Goal: Transaction & Acquisition: Purchase product/service

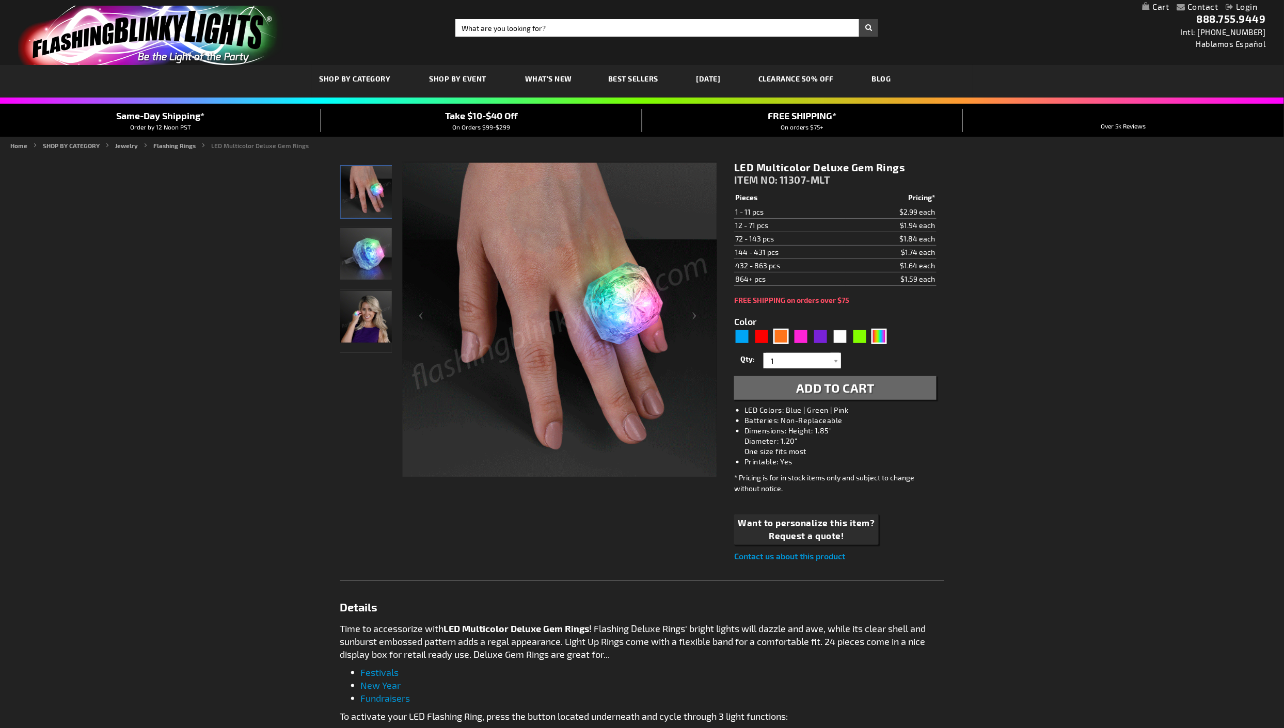
click at [778, 339] on div "Orange" at bounding box center [780, 336] width 15 height 15
type input "5637"
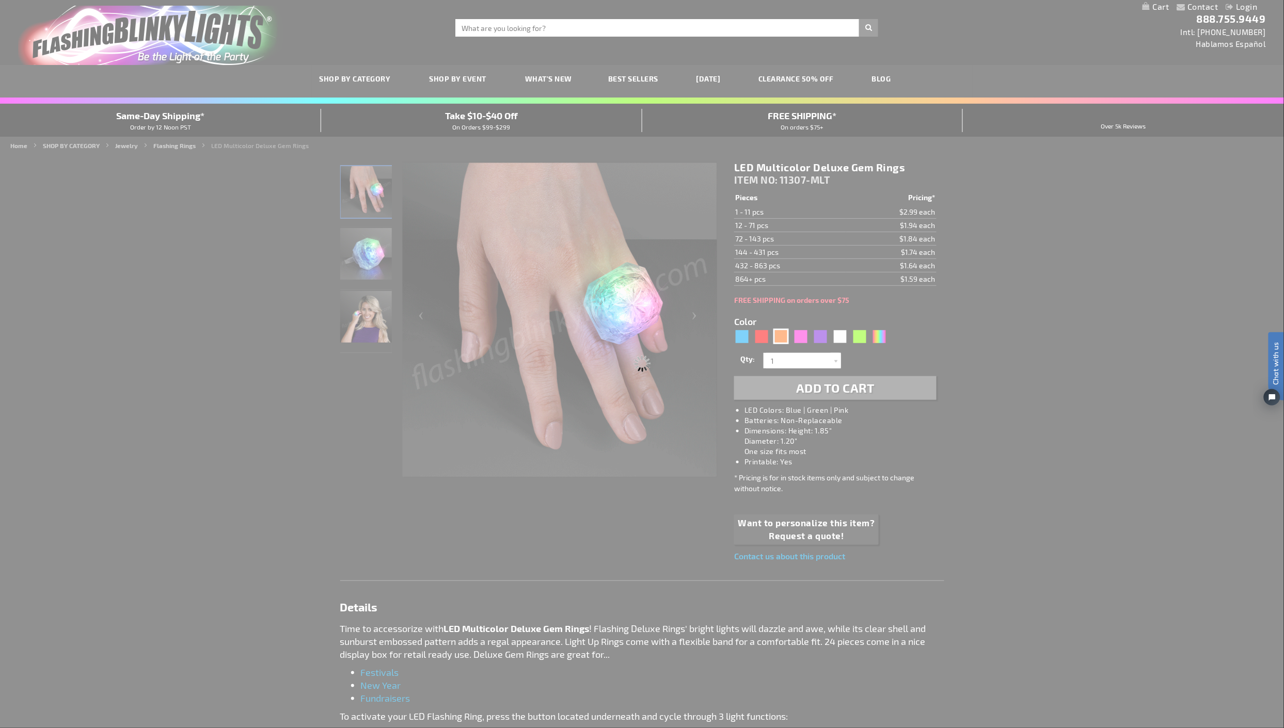
type input "11307-OR"
type input "Customize - Huge Orange Gem Lighted Rings - ITEM NO: 11307-OR"
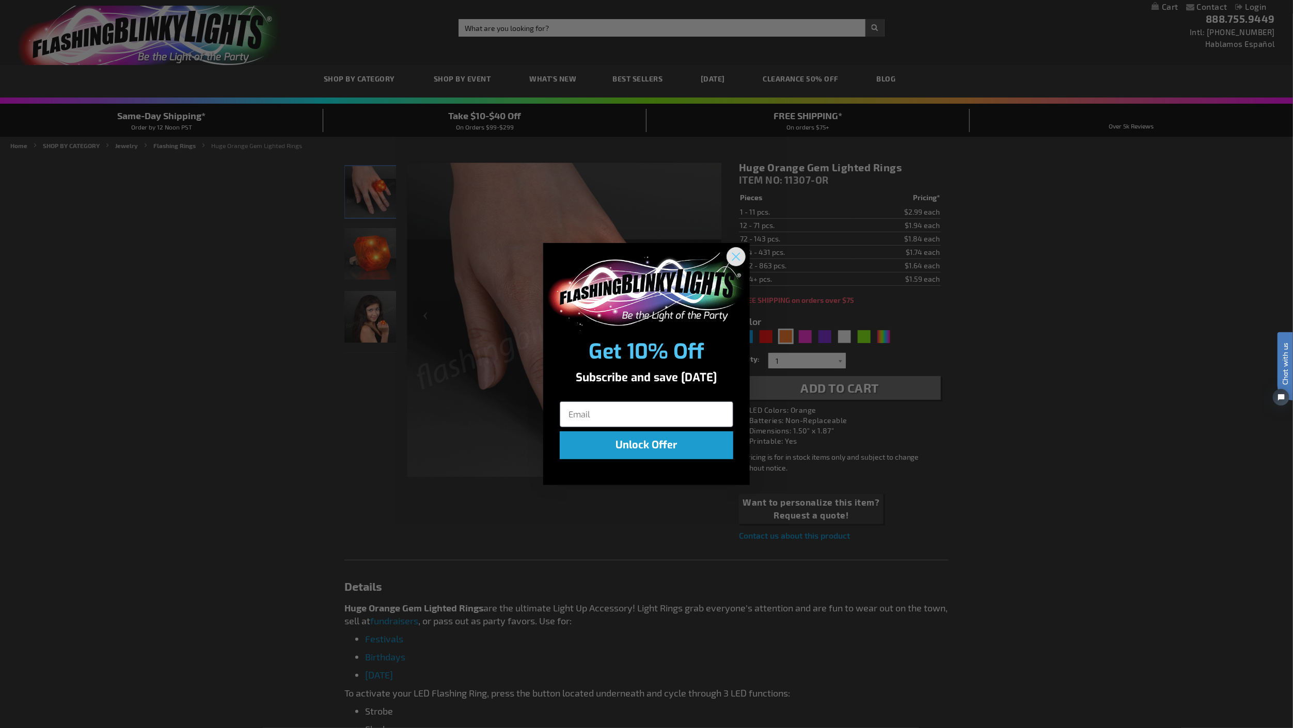
click at [737, 259] on circle "Close dialog" at bounding box center [735, 256] width 17 height 17
